Goal: Information Seeking & Learning: Learn about a topic

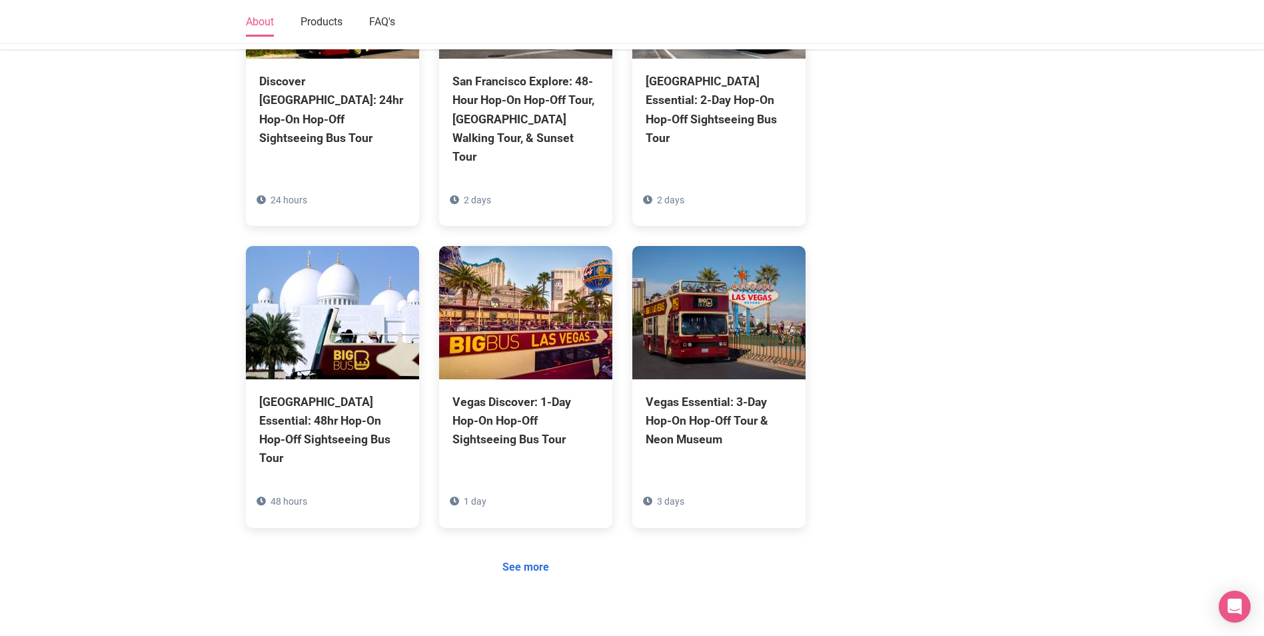
scroll to position [1067, 0]
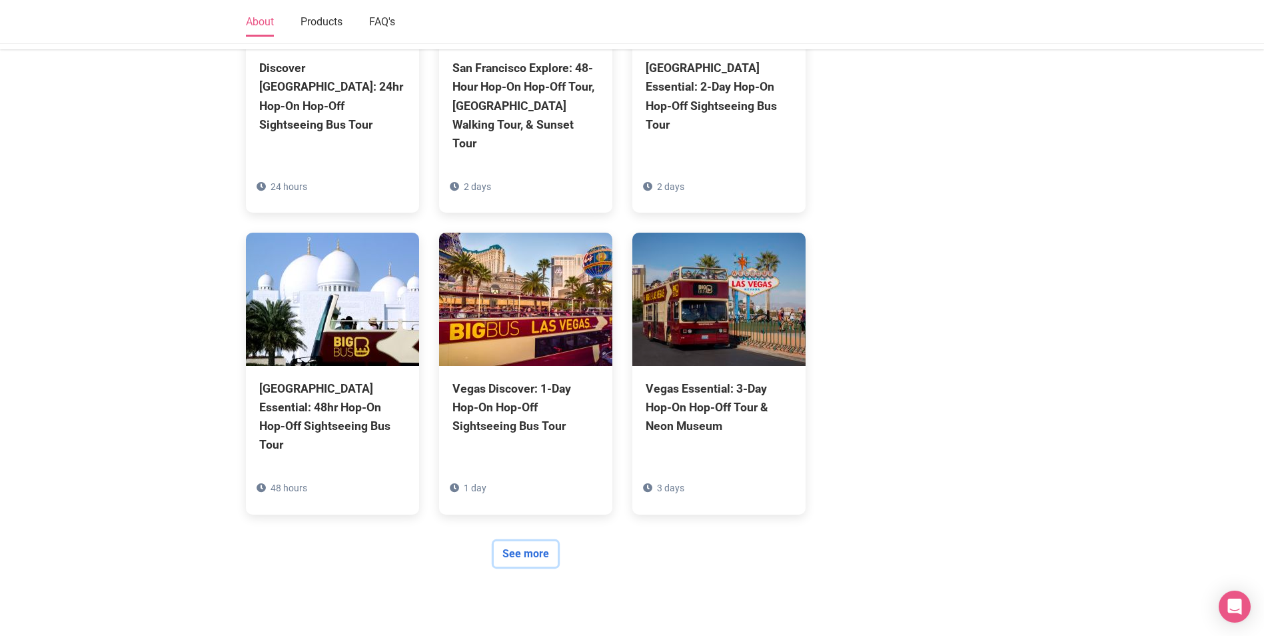
click at [537, 541] on link "See more" at bounding box center [526, 553] width 64 height 25
click at [126, 453] on section "About Big Bus Tours is the world’s largest operator of open-top sightseeing tou…" at bounding box center [632, 79] width 1264 height 1405
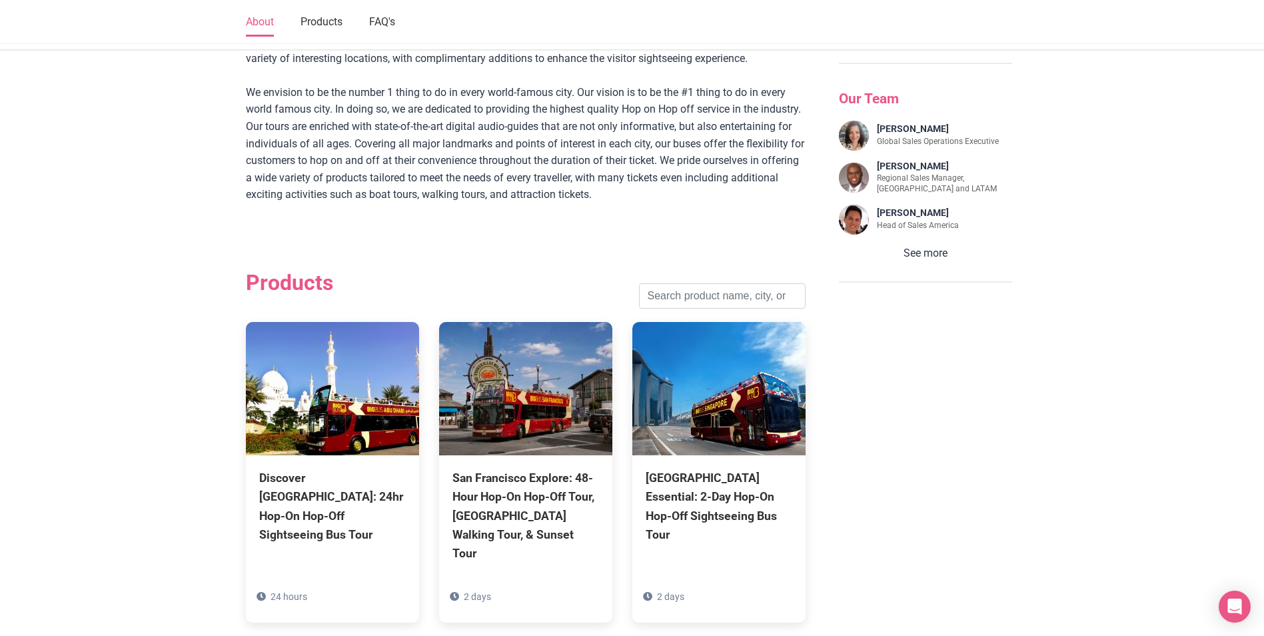
scroll to position [600, 0]
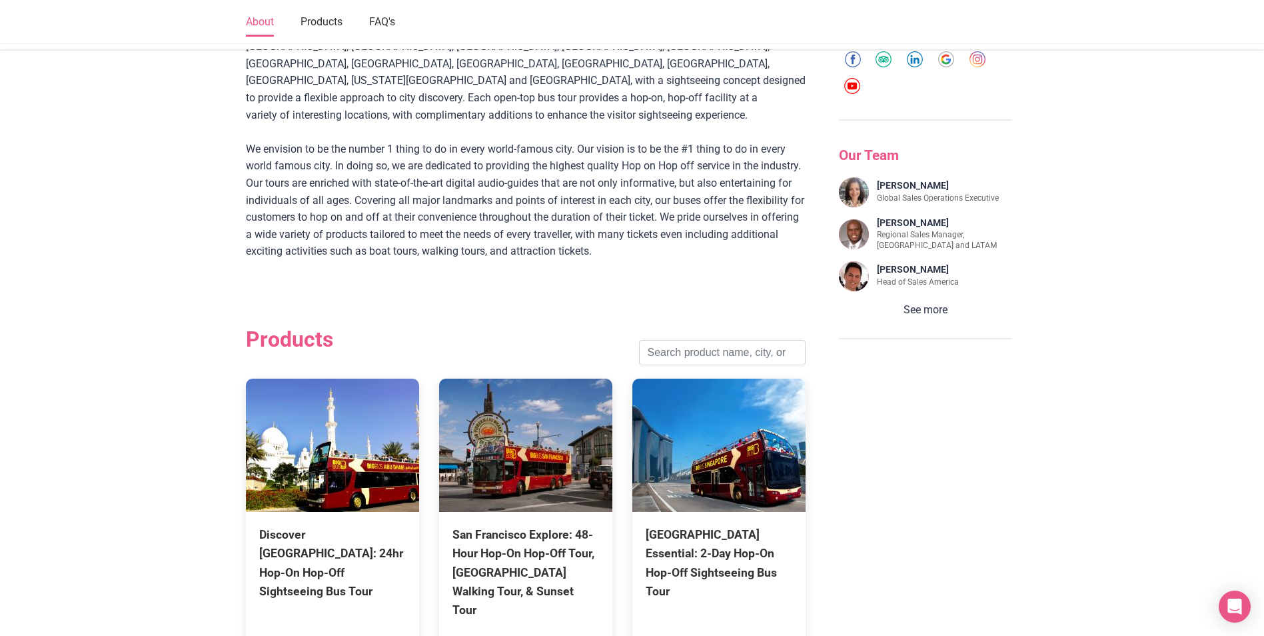
click at [148, 308] on section "About Big Bus Tours is the world’s largest operator of open-top sightseeing tou…" at bounding box center [632, 545] width 1264 height 1405
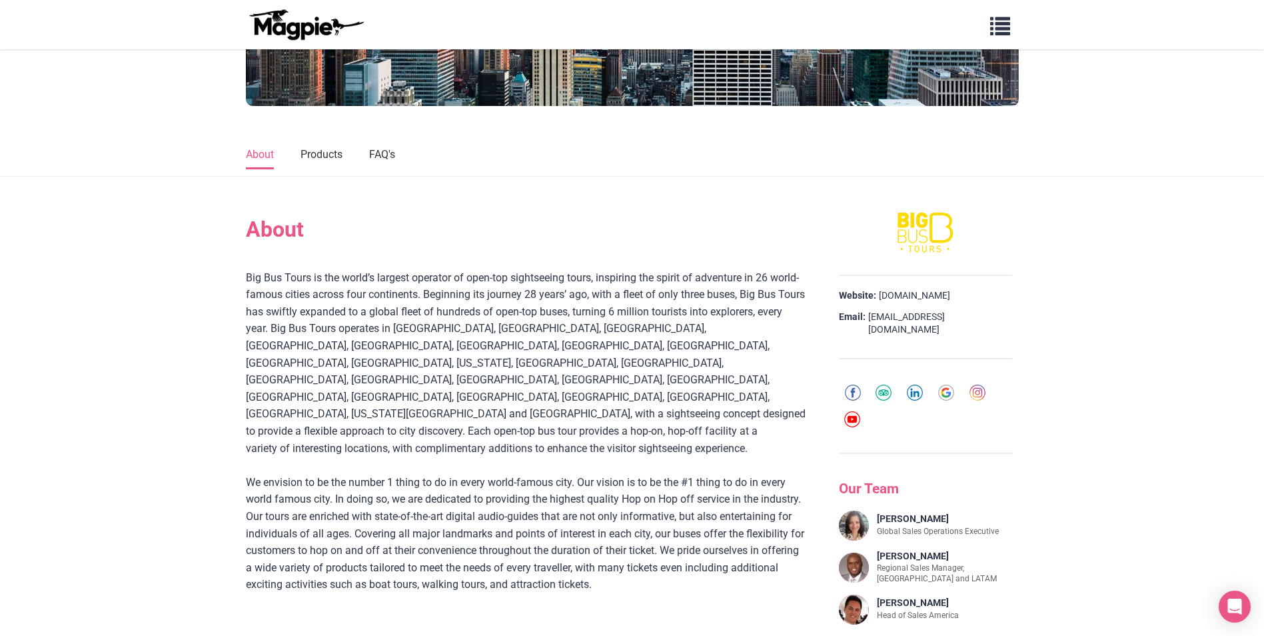
scroll to position [200, 0]
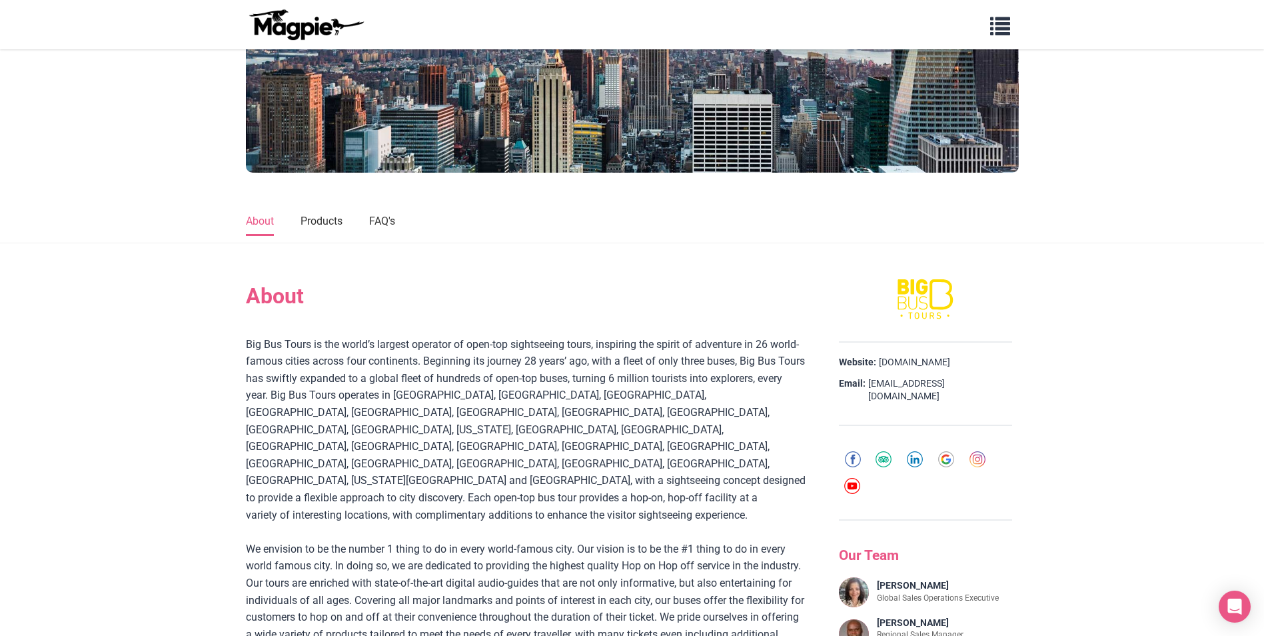
click at [3, 236] on nav "About Products FAQ's" at bounding box center [632, 221] width 1264 height 45
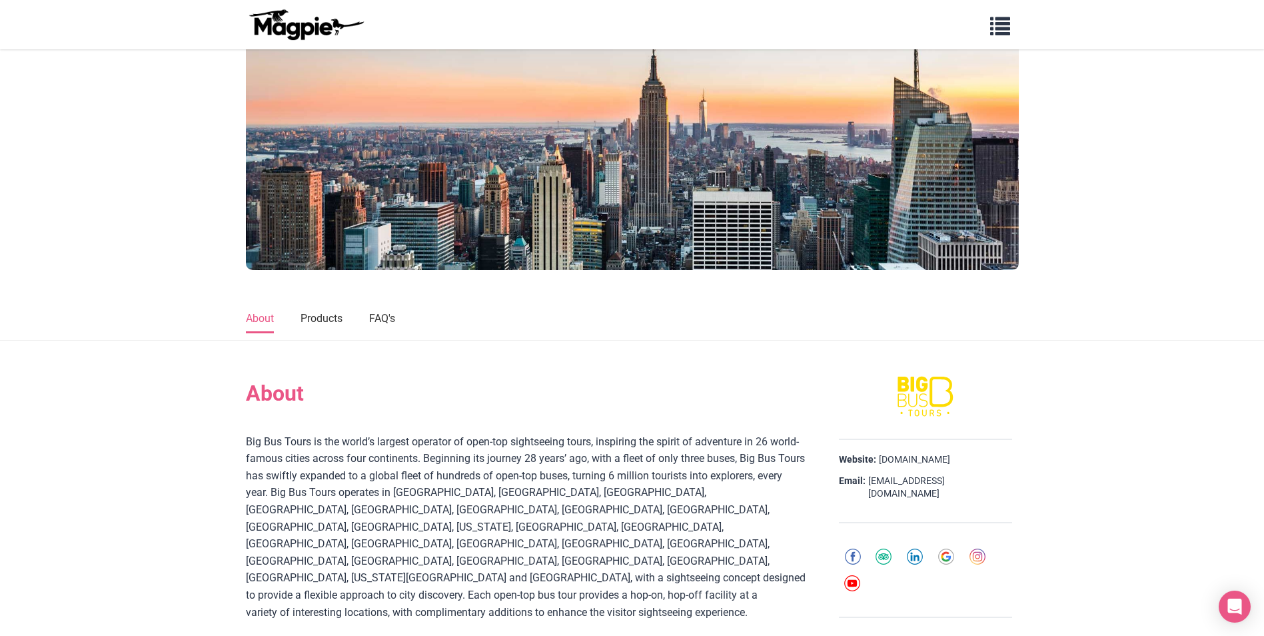
scroll to position [0, 0]
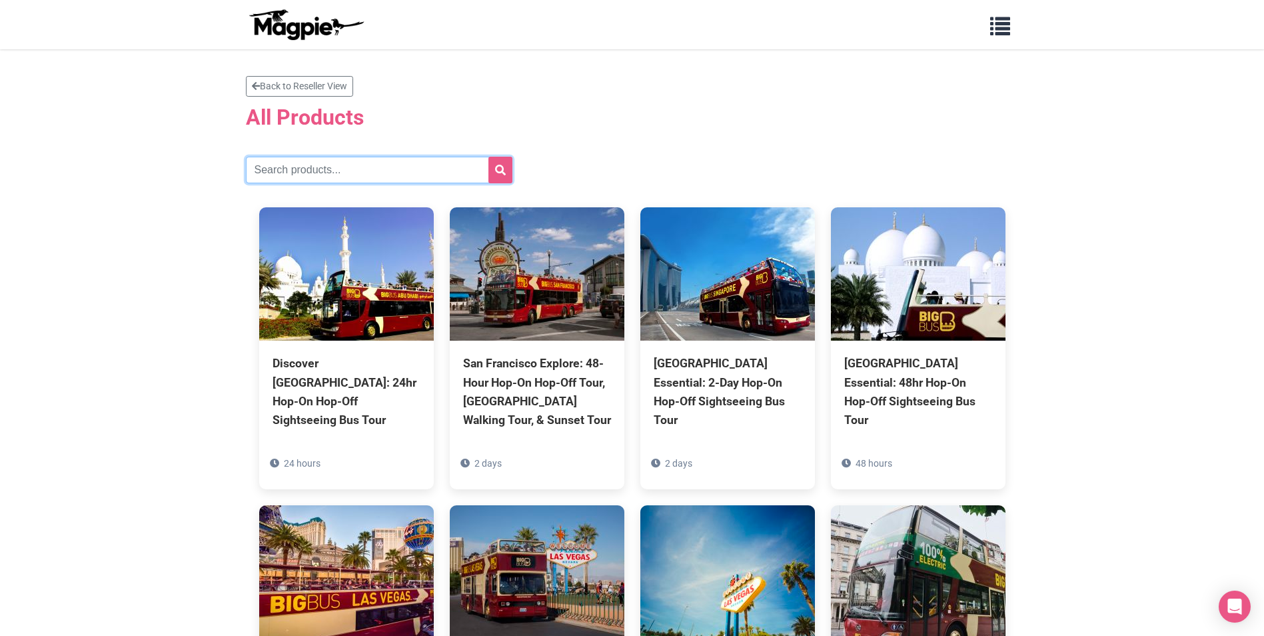
click at [404, 177] on input "text" at bounding box center [379, 170] width 267 height 27
type input "[GEOGRAPHIC_DATA]"
click at [504, 162] on button "submit" at bounding box center [501, 170] width 24 height 27
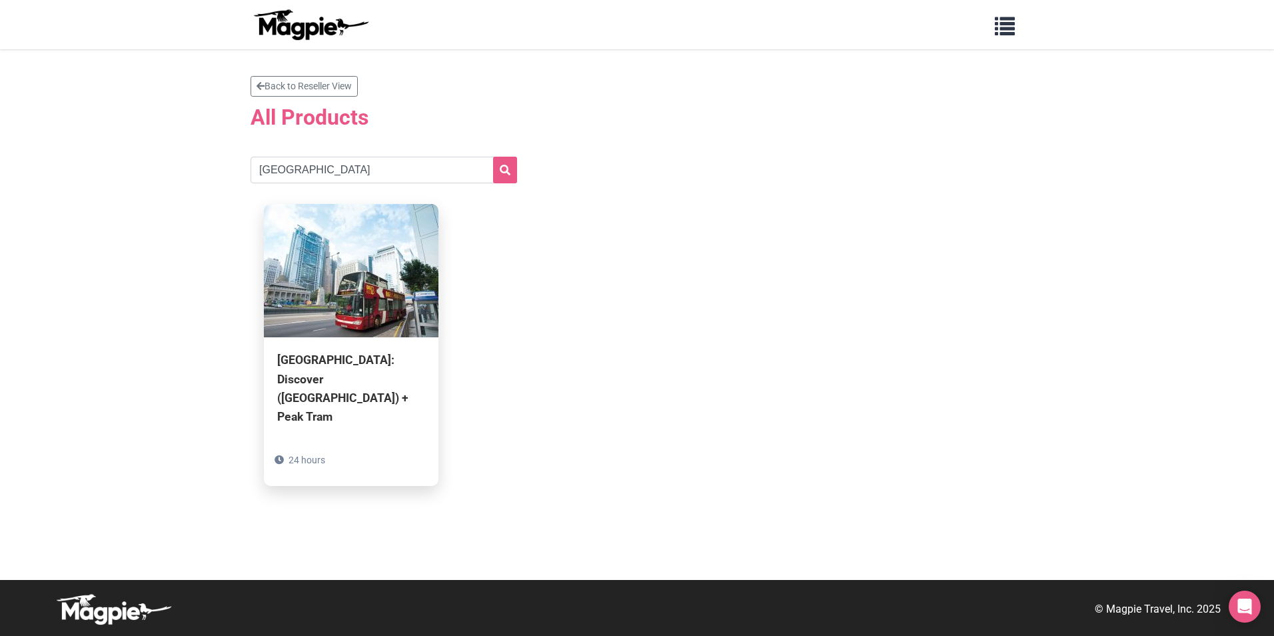
click at [371, 375] on div "[GEOGRAPHIC_DATA]: Discover ([GEOGRAPHIC_DATA]) + Peak Tram" at bounding box center [351, 388] width 148 height 75
